Goal: Task Accomplishment & Management: Complete application form

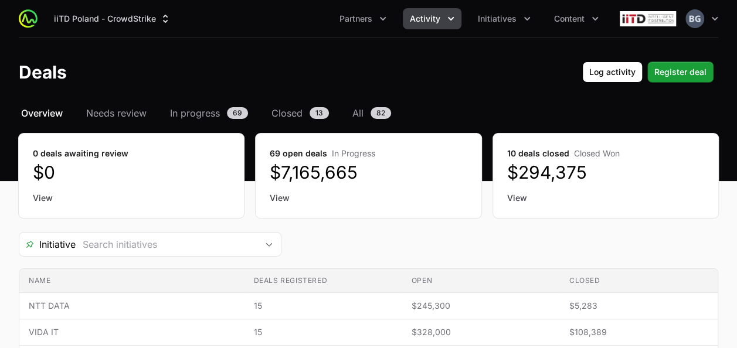
click at [448, 20] on icon "Activity menu" at bounding box center [451, 19] width 12 height 12
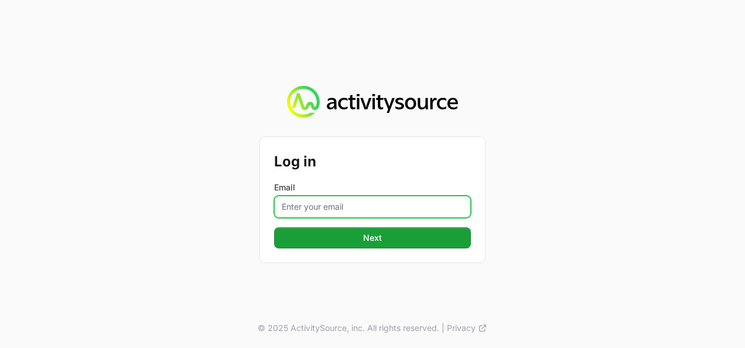
click at [396, 209] on input "Email" at bounding box center [372, 207] width 197 height 22
type input "[PERSON_NAME][EMAIL_ADDRESS][DOMAIN_NAME]"
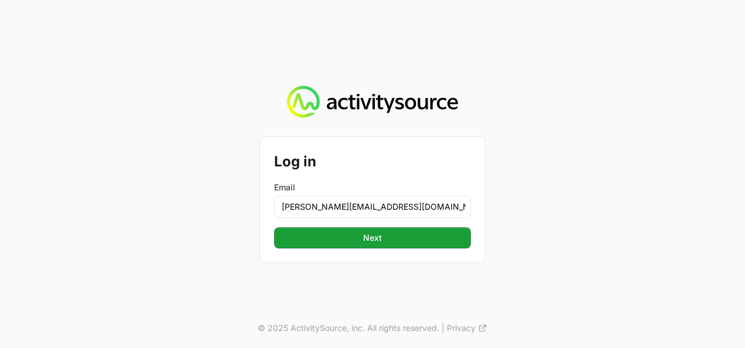
click at [347, 250] on div "Log in Email [PERSON_NAME][EMAIL_ADDRESS][DOMAIN_NAME] Next" at bounding box center [372, 199] width 225 height 125
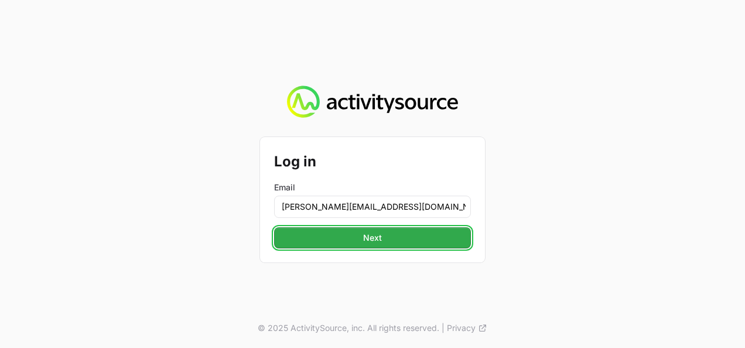
click at [349, 244] on button "Next" at bounding box center [372, 237] width 197 height 21
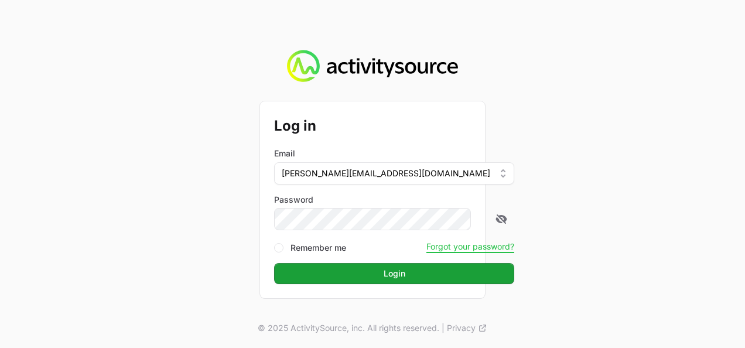
click at [274, 263] on button "Login" at bounding box center [394, 273] width 240 height 21
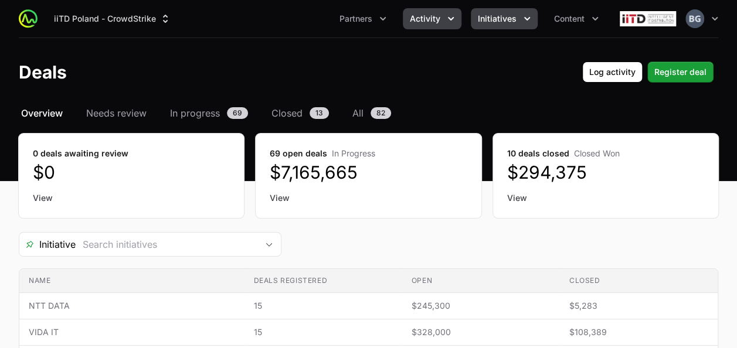
click at [514, 12] on button "Initiatives" at bounding box center [504, 18] width 67 height 21
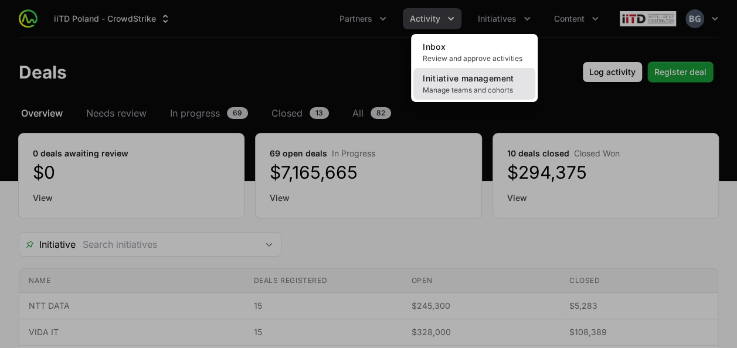
click at [485, 80] on span "Initiative management" at bounding box center [467, 78] width 91 height 10
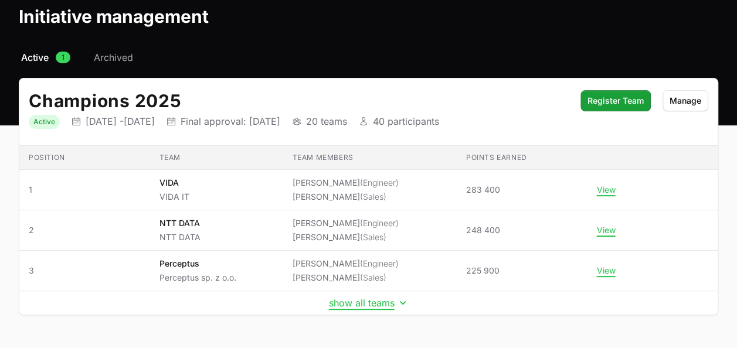
scroll to position [89, 0]
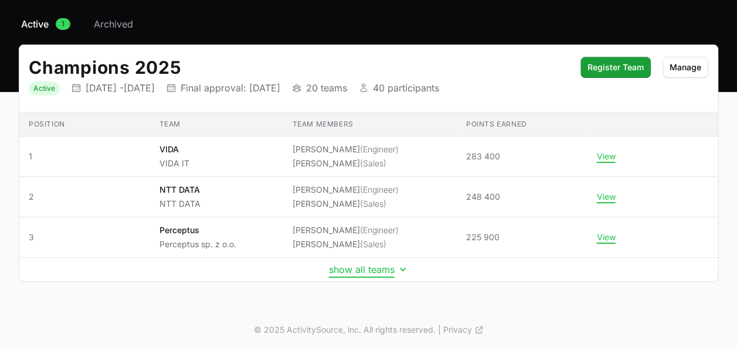
click at [368, 268] on button "show all teams" at bounding box center [369, 270] width 80 height 12
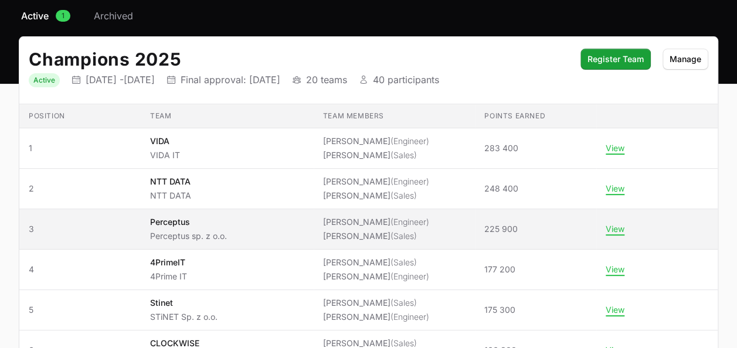
scroll to position [206, 0]
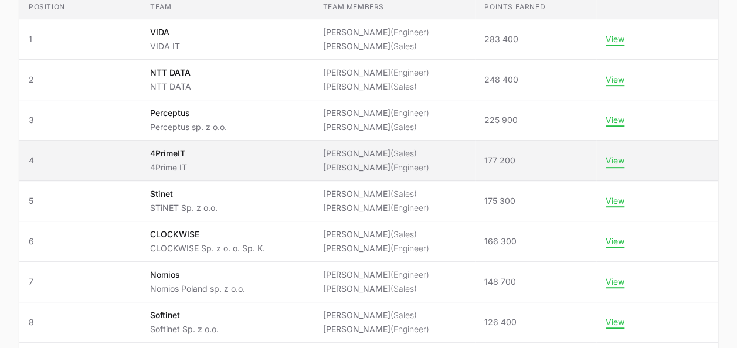
click at [612, 158] on button "View" at bounding box center [614, 160] width 19 height 11
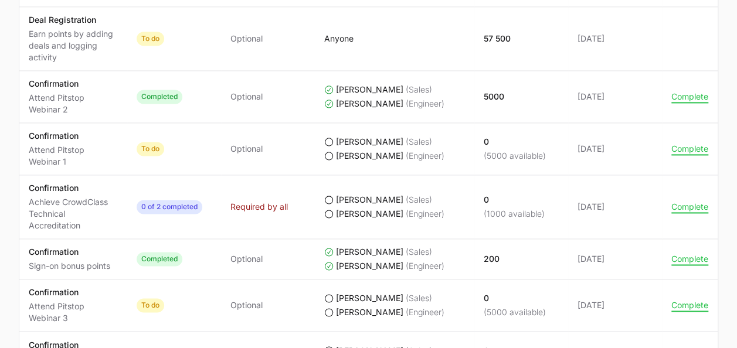
scroll to position [820, 0]
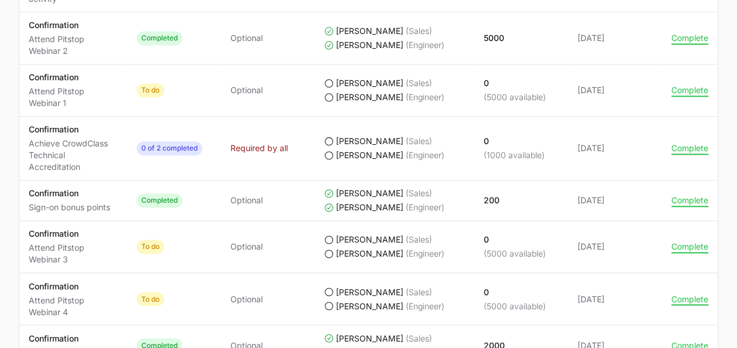
click at [689, 139] on td "Actions Complete" at bounding box center [690, 149] width 56 height 64
click at [685, 149] on button "Complete" at bounding box center [689, 148] width 37 height 11
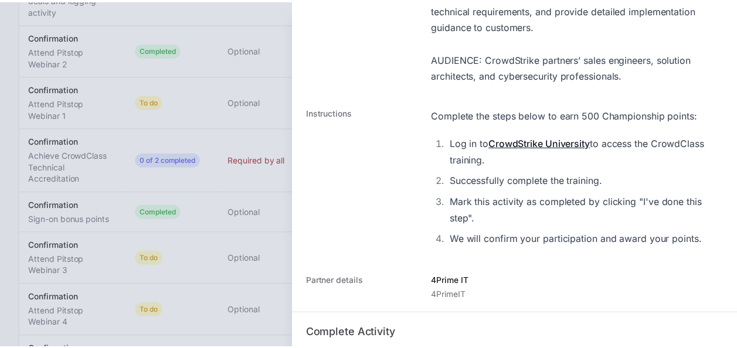
scroll to position [588, 0]
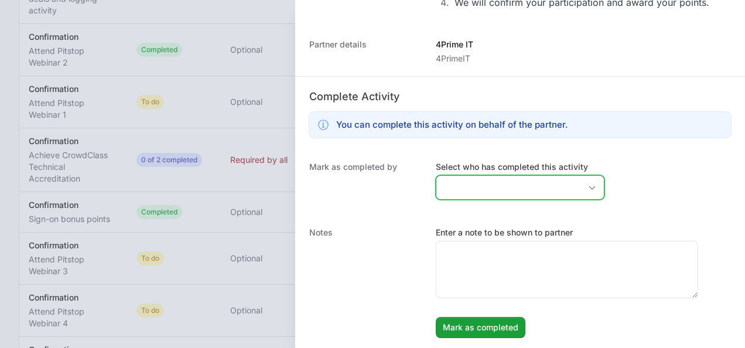
click at [504, 196] on input "Select who has completed this activity" at bounding box center [509, 187] width 144 height 23
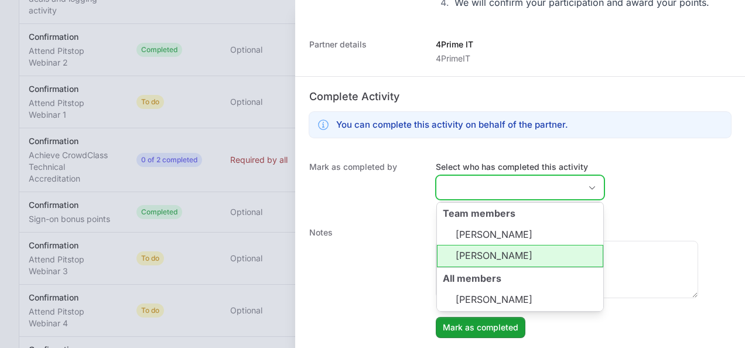
click at [493, 251] on li "[PERSON_NAME]" at bounding box center [520, 256] width 166 height 22
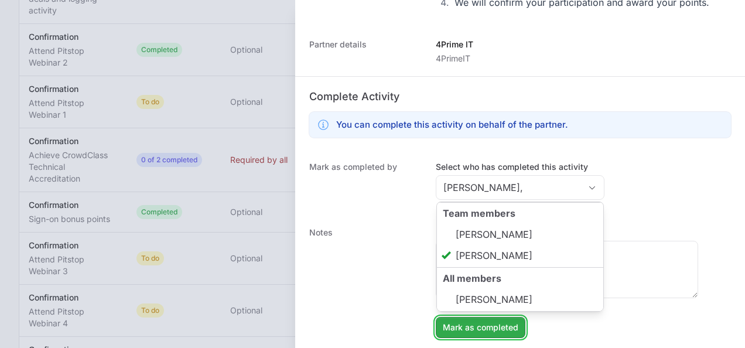
type input "[PERSON_NAME]"
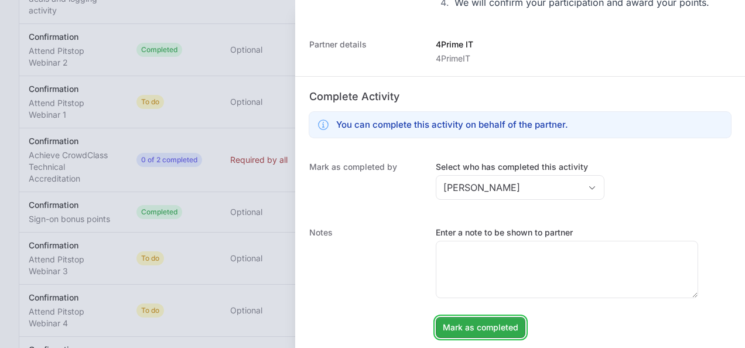
click at [496, 325] on span "Mark as completed" at bounding box center [481, 328] width 76 height 14
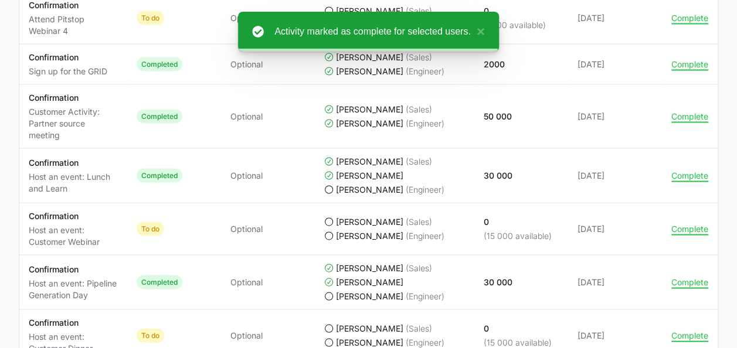
scroll to position [1160, 0]
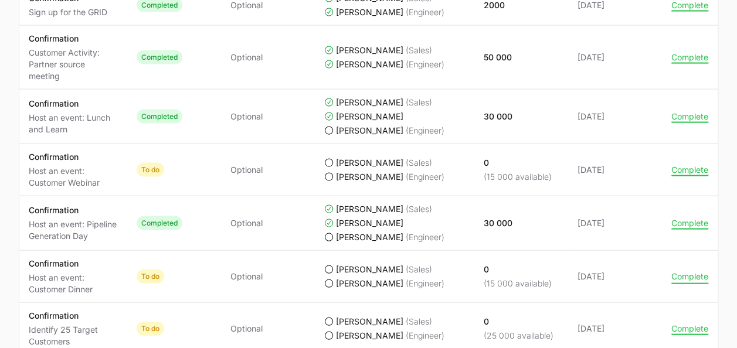
click at [678, 275] on button "Complete" at bounding box center [689, 276] width 37 height 11
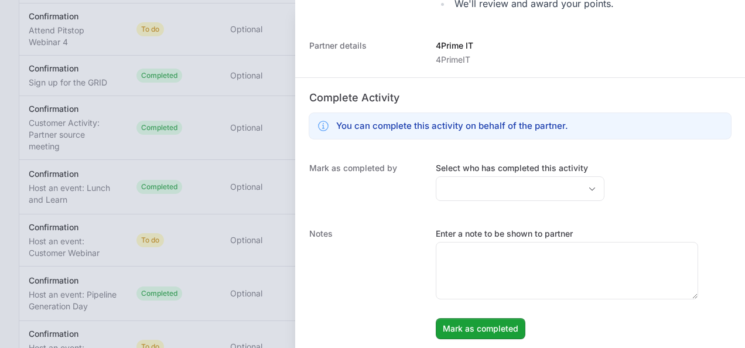
scroll to position [412, 0]
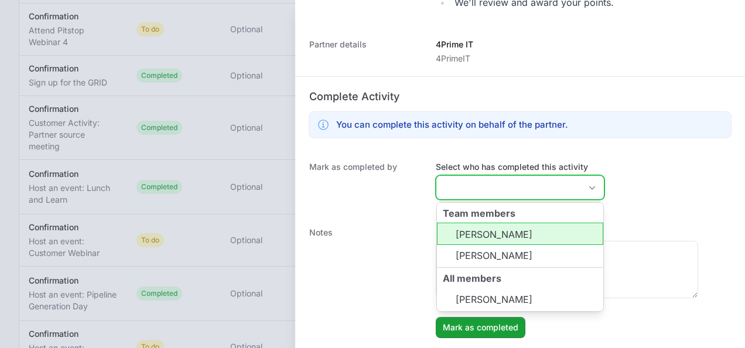
click at [512, 176] on input "Select who has completed this activity" at bounding box center [509, 187] width 144 height 23
click at [507, 233] on li "[PERSON_NAME]" at bounding box center [520, 234] width 166 height 22
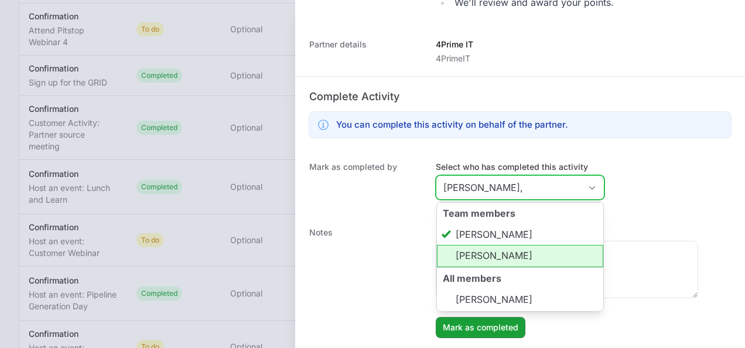
click at [510, 251] on li "[PERSON_NAME]" at bounding box center [520, 256] width 166 height 22
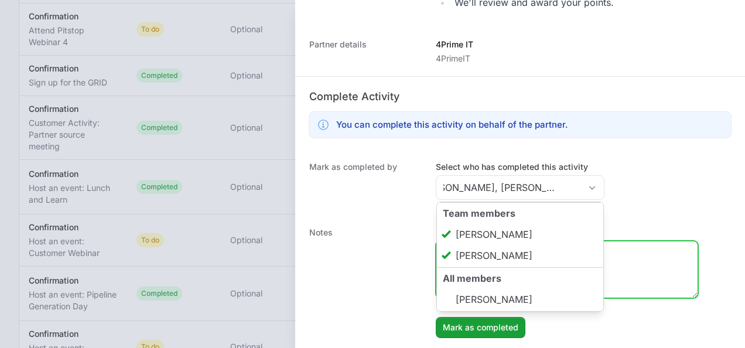
type input "[PERSON_NAME], [PERSON_NAME]"
click at [638, 273] on textarea "Enter a note to be shown to partner" at bounding box center [567, 269] width 261 height 56
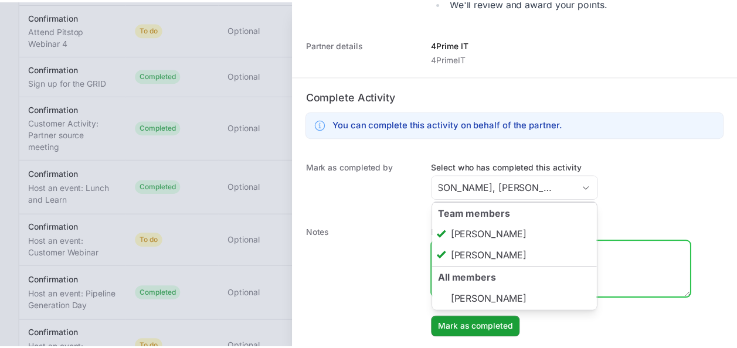
scroll to position [0, 0]
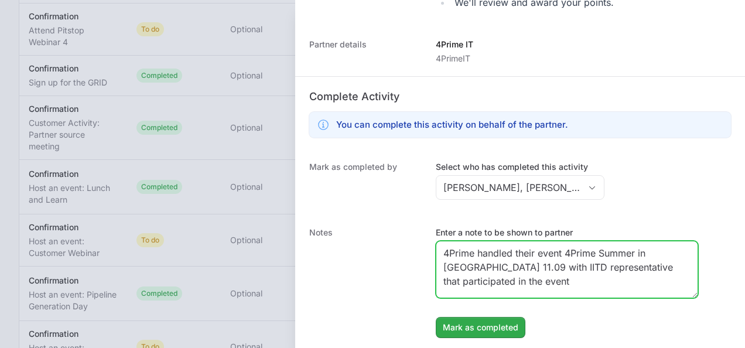
type textarea "4Prime handled their event 4Prime Summer in [GEOGRAPHIC_DATA] 11.09 with IITD r…"
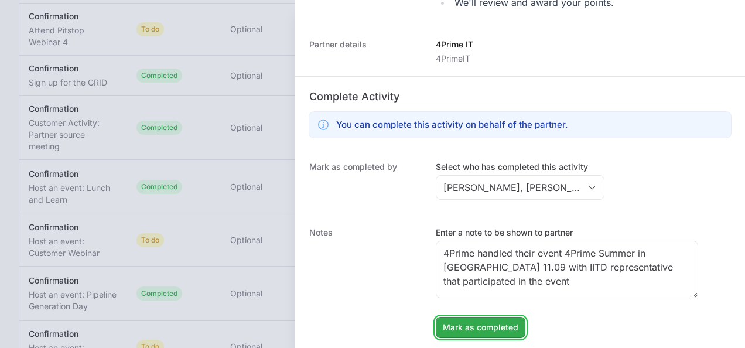
click at [502, 327] on span "Mark as completed" at bounding box center [481, 328] width 76 height 14
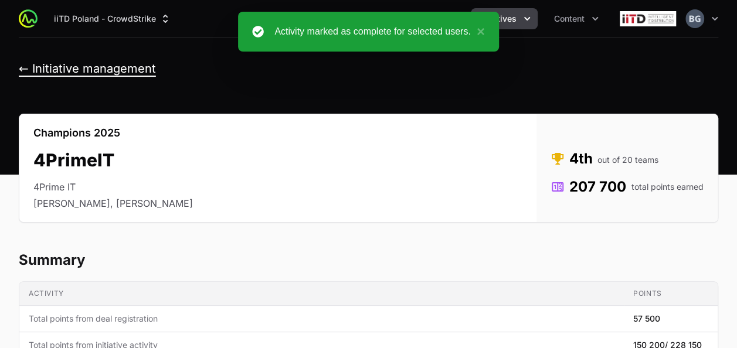
click at [115, 72] on button "← Initiative management" at bounding box center [87, 69] width 137 height 15
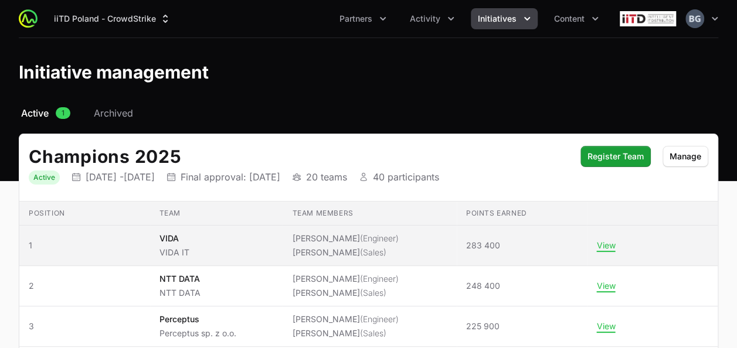
scroll to position [89, 0]
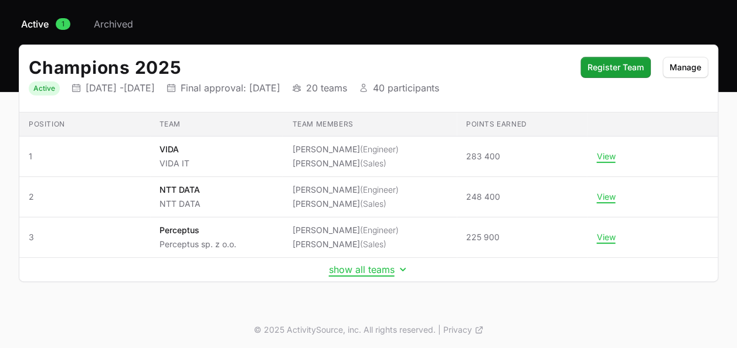
click at [353, 287] on div "Select a tab Active Archived Active 1 Archived Champions 2025 Status Active Ini…" at bounding box center [368, 163] width 737 height 293
click at [360, 268] on button "show all teams" at bounding box center [369, 270] width 80 height 12
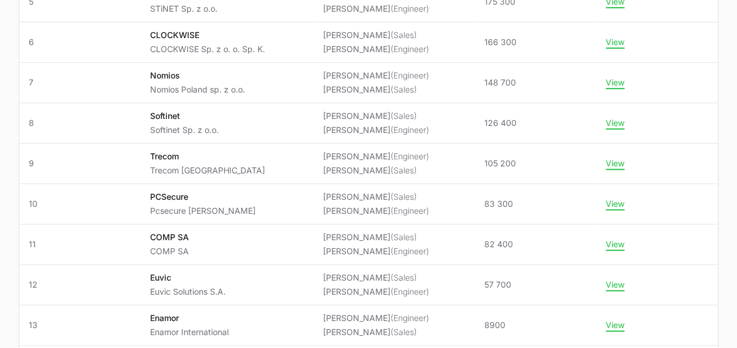
scroll to position [0, 0]
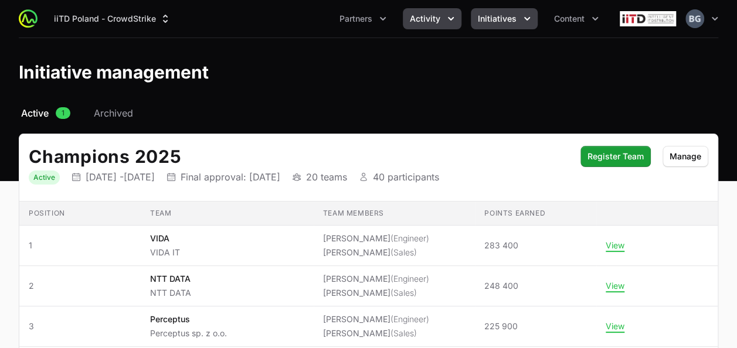
click at [412, 14] on span "Activity" at bounding box center [425, 19] width 30 height 12
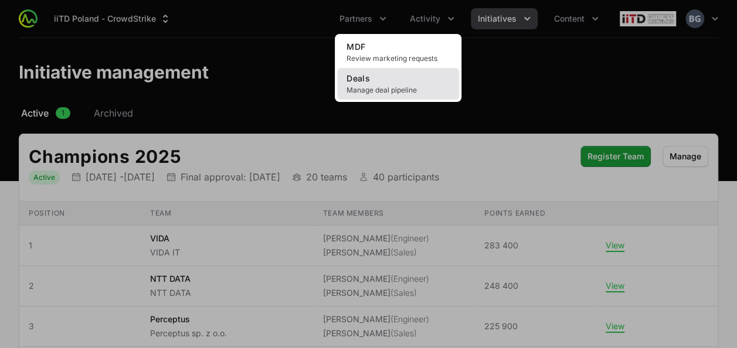
click at [398, 79] on link "Deals Manage deal pipeline" at bounding box center [398, 84] width 122 height 32
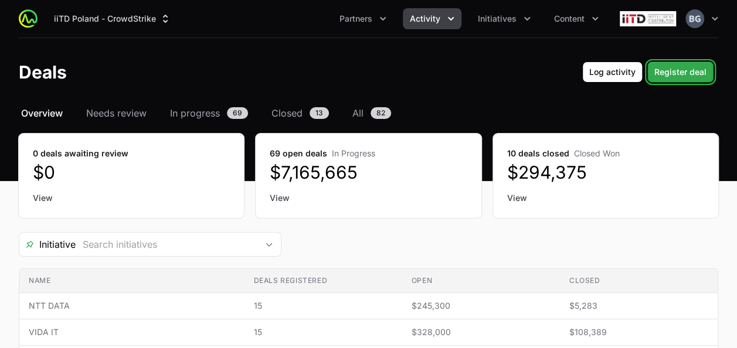
click at [704, 74] on span "Register deal" at bounding box center [680, 72] width 52 height 14
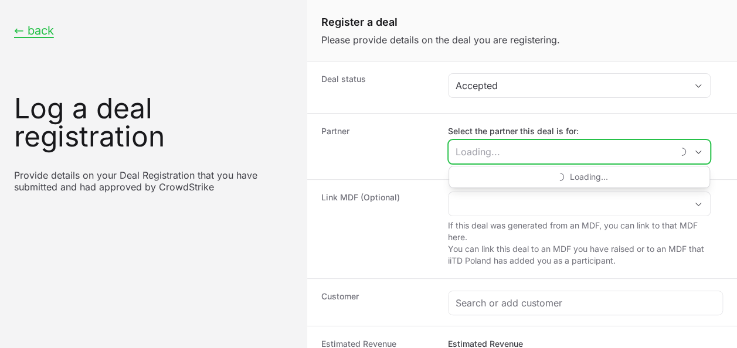
click at [516, 149] on input "Select the partner this deal is for:" at bounding box center [560, 151] width 224 height 23
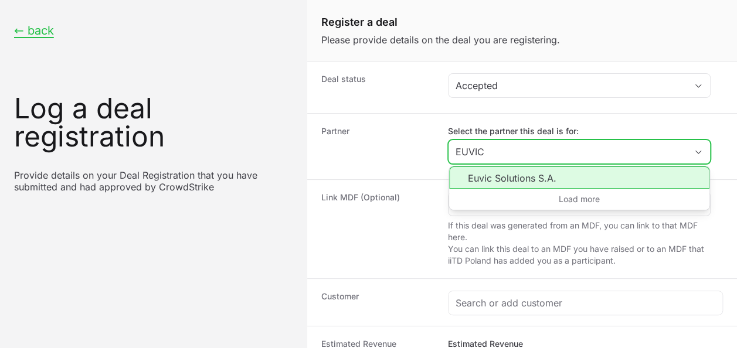
click at [510, 169] on li "Euvic Solutions S.A." at bounding box center [579, 177] width 260 height 22
type input "Euvic Solutions S.A."
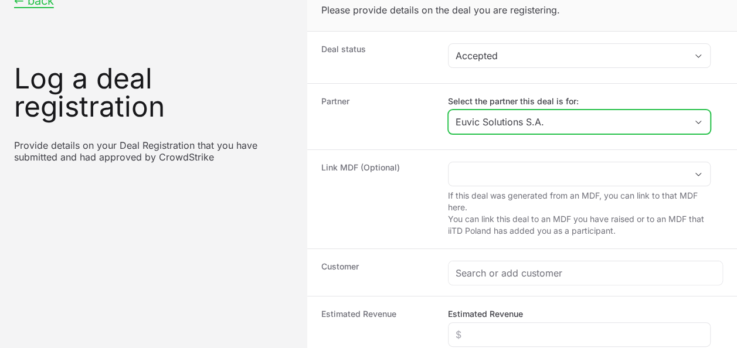
scroll to position [59, 0]
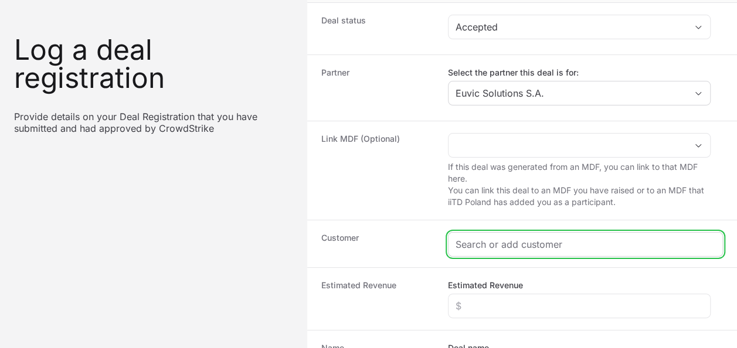
click at [483, 237] on input "Create activity form" at bounding box center [585, 244] width 260 height 14
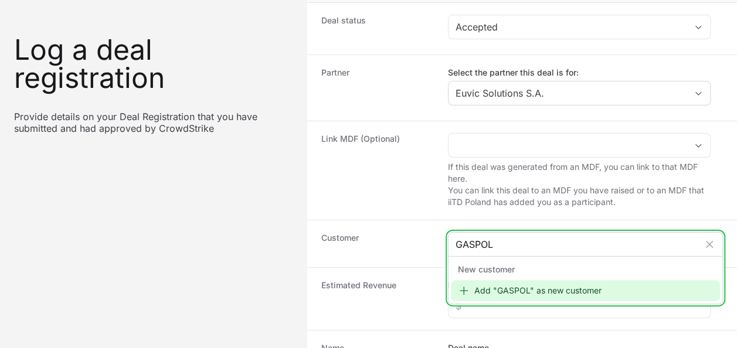
type input "GASPOL"
click at [571, 294] on div "Add "GASPOL" as new customer" at bounding box center [585, 290] width 269 height 21
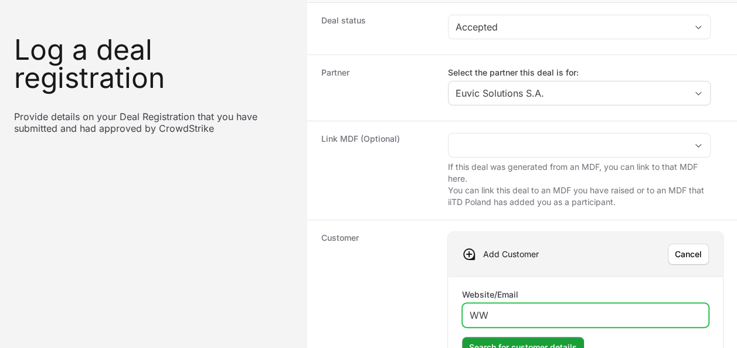
type input "W"
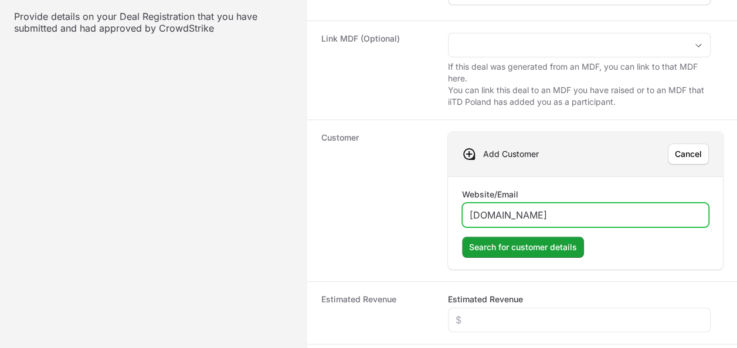
scroll to position [234, 0]
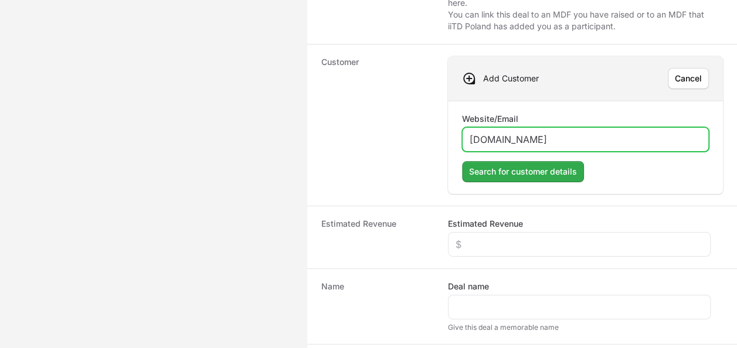
type input "[DOMAIN_NAME]"
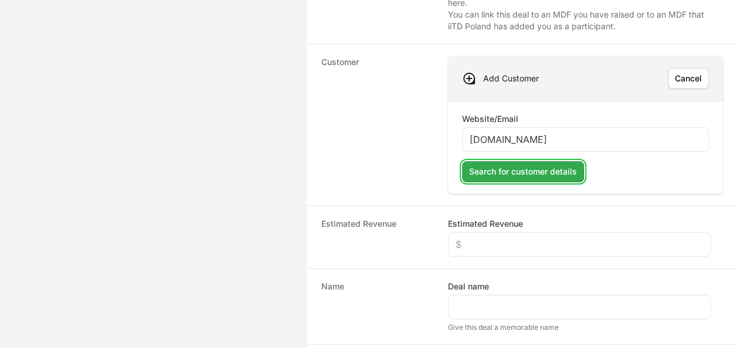
click at [523, 172] on span "Search for customer details" at bounding box center [523, 172] width 108 height 14
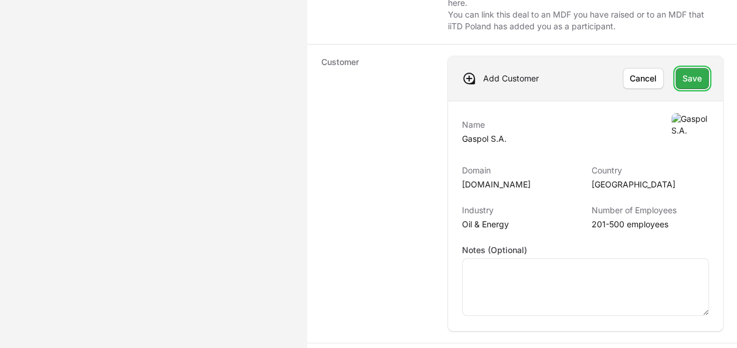
click at [689, 82] on span "Save" at bounding box center [691, 78] width 19 height 14
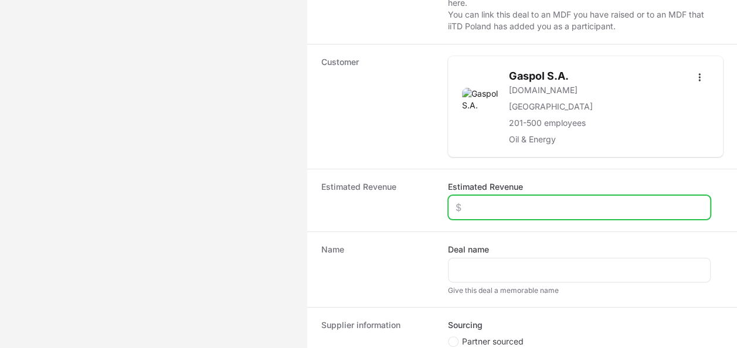
click at [527, 200] on input "Estimated Revenue" at bounding box center [578, 207] width 247 height 14
type input "$50,000"
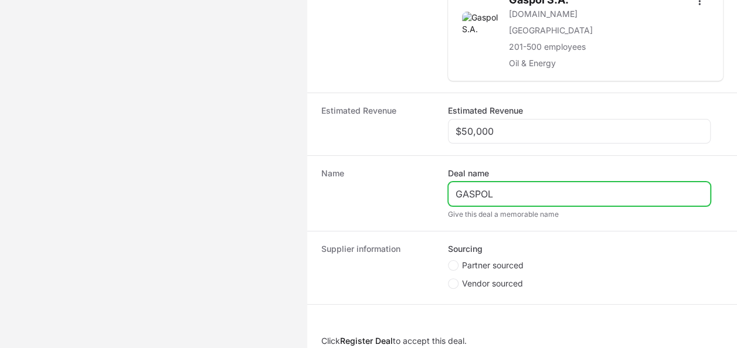
scroll to position [346, 0]
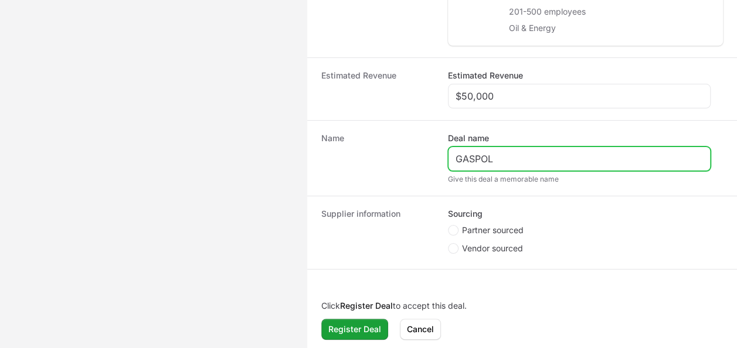
type input "GASPOL"
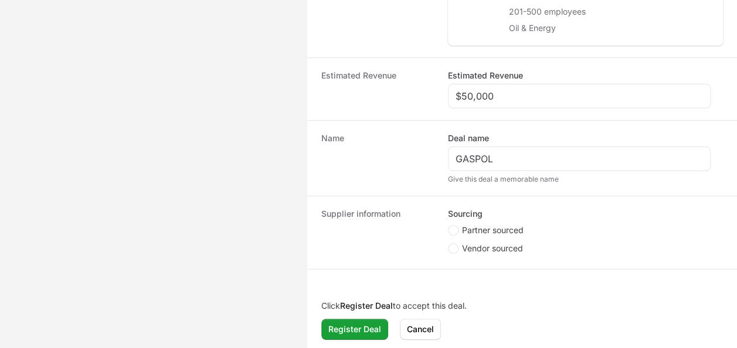
click at [523, 230] on span "Partner sourced" at bounding box center [493, 230] width 62 height 12
click at [449, 226] on input "Partner sourced" at bounding box center [448, 225] width 1 height 1
radio input "true"
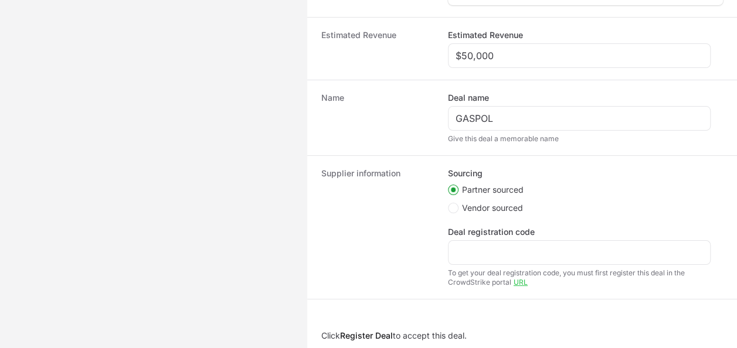
scroll to position [404, 0]
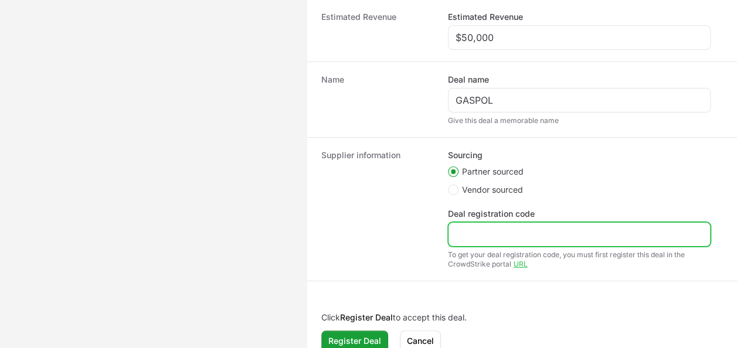
click at [466, 233] on input "Deal registration code" at bounding box center [578, 234] width 247 height 14
paste input "DR-554a8789"
type input "DR-554a8789"
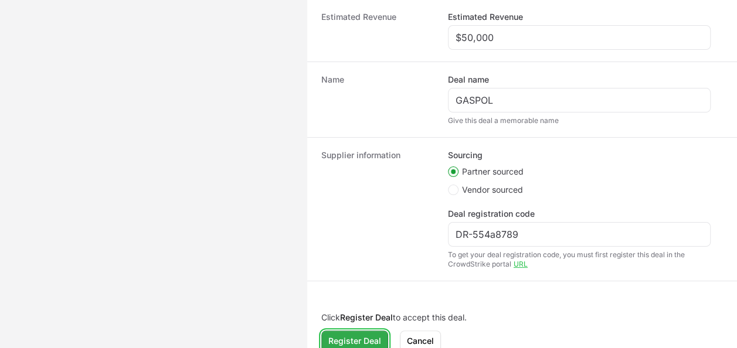
click at [352, 346] on button "Register Deal" at bounding box center [354, 340] width 67 height 21
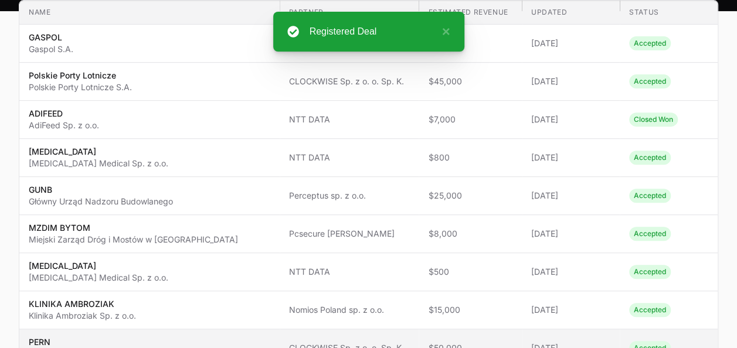
scroll to position [53, 0]
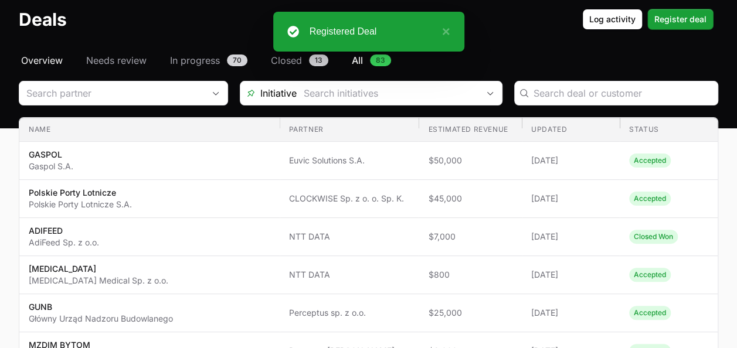
click at [60, 57] on span "Overview" at bounding box center [42, 60] width 42 height 14
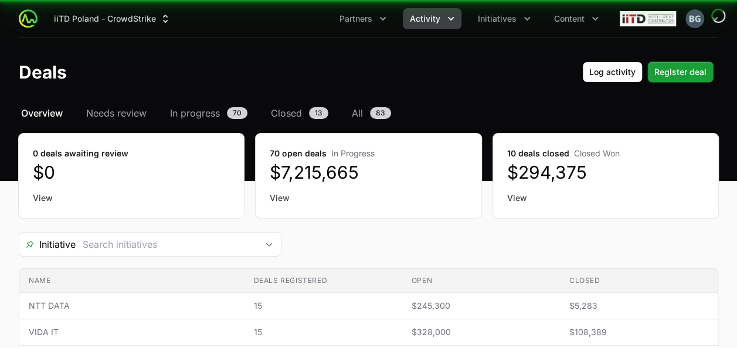
click at [56, 54] on header "Deals Log activity Register deal" at bounding box center [368, 72] width 737 height 68
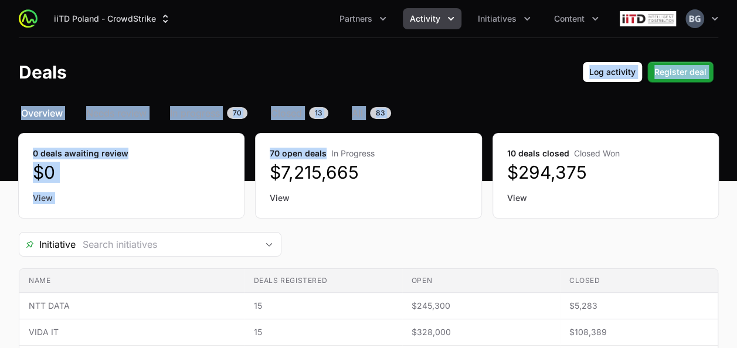
drag, startPoint x: 323, startPoint y: 156, endPoint x: 644, endPoint y: -43, distance: 377.4
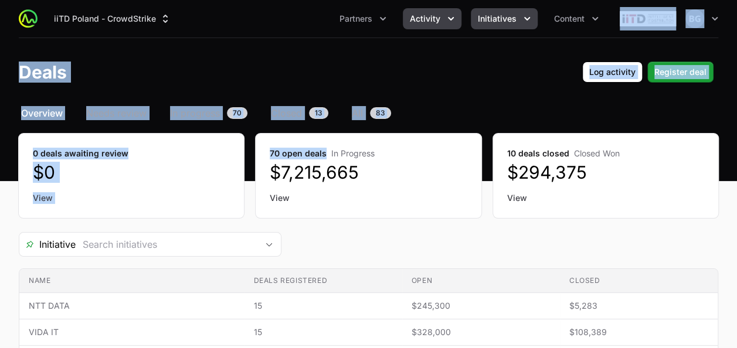
drag, startPoint x: 644, startPoint y: -43, endPoint x: 520, endPoint y: 16, distance: 137.3
click at [521, 16] on icon "Initiatives menu" at bounding box center [527, 19] width 12 height 12
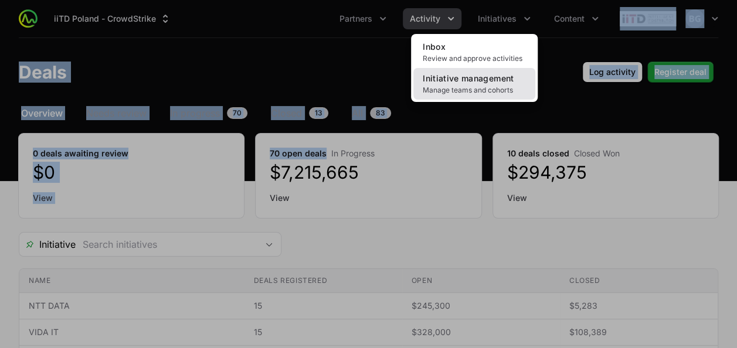
click at [482, 95] on link "Initiative management Manage teams and cohorts" at bounding box center [474, 84] width 122 height 32
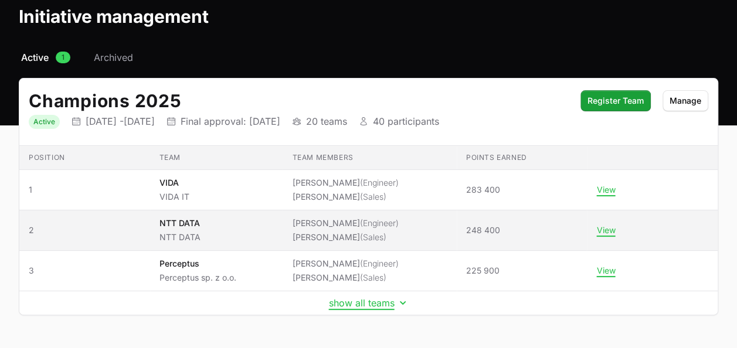
scroll to position [89, 0]
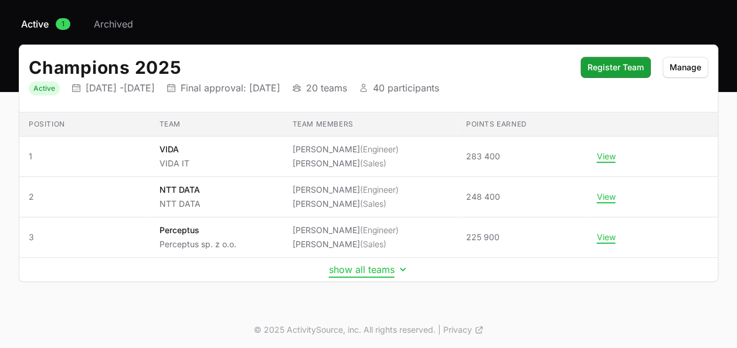
click at [340, 267] on button "show all teams" at bounding box center [369, 270] width 80 height 12
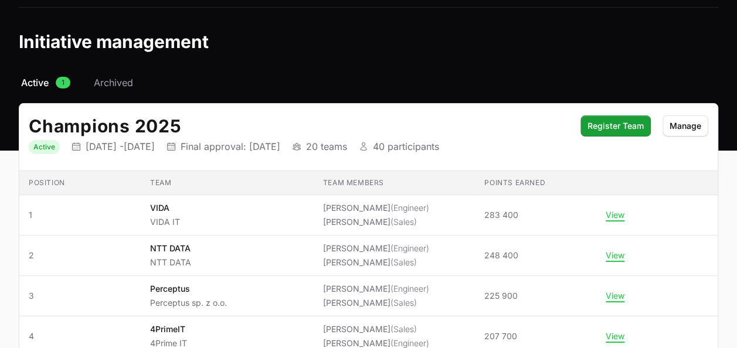
scroll to position [0, 0]
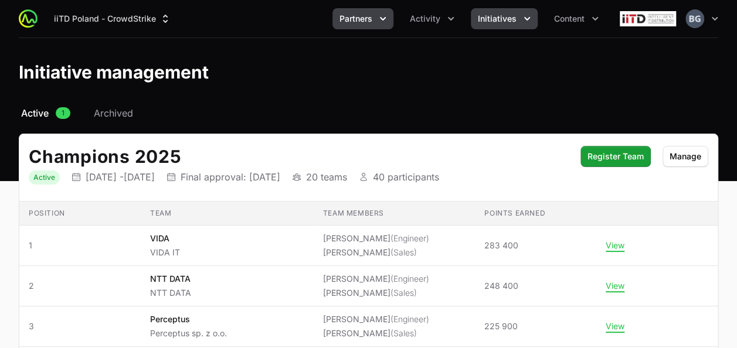
click at [347, 22] on span "Partners" at bounding box center [355, 19] width 33 height 12
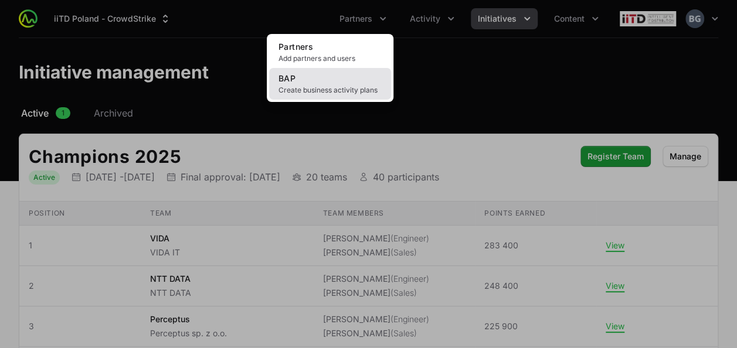
click at [336, 80] on link "BAP Create business activity plans" at bounding box center [330, 84] width 122 height 32
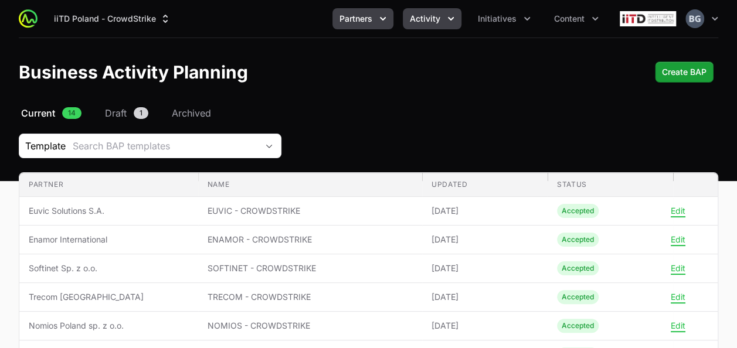
click at [424, 14] on span "Activity" at bounding box center [425, 19] width 30 height 12
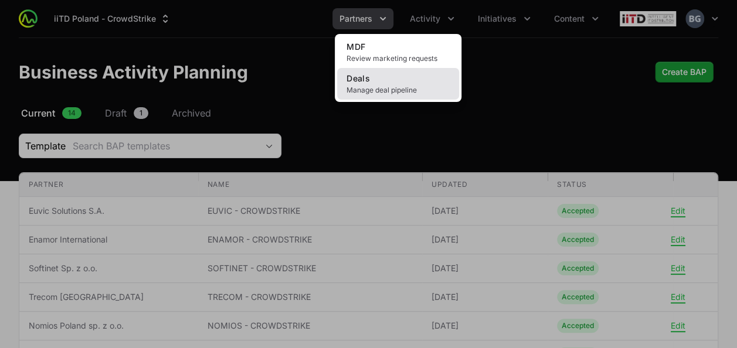
click at [439, 79] on link "Deals Manage deal pipeline" at bounding box center [398, 84] width 122 height 32
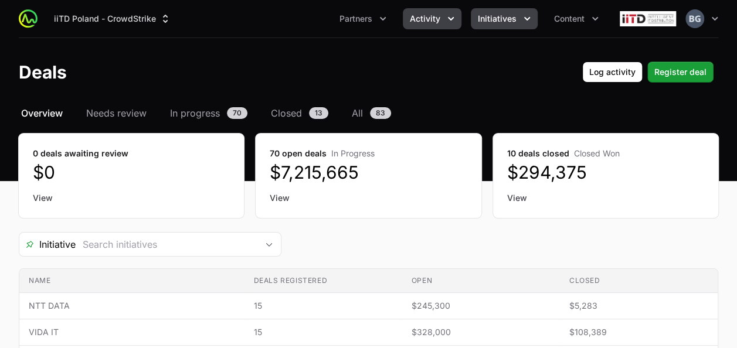
click at [512, 26] on button "Initiatives" at bounding box center [504, 18] width 67 height 21
